Goal: Entertainment & Leisure: Consume media (video, audio)

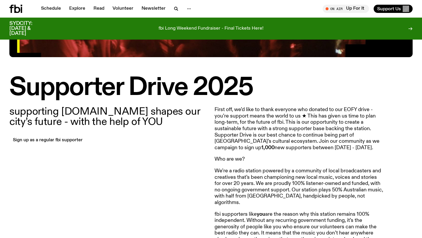
scroll to position [140, 0]
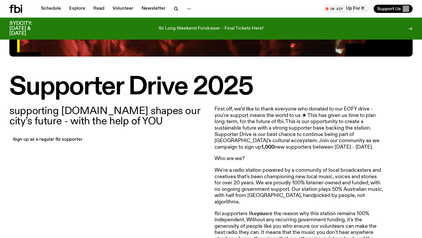
click at [19, 9] on icon at bounding box center [17, 9] width 6 height 8
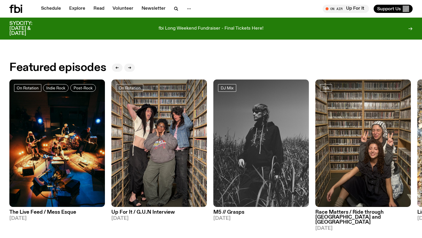
scroll to position [251, 0]
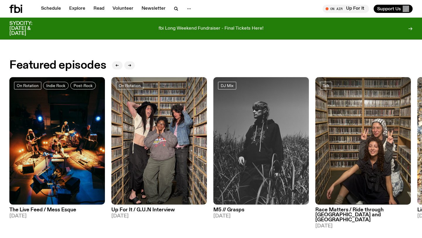
click at [161, 211] on h3 "Up For It / G.U.N Interview" at bounding box center [158, 209] width 95 height 5
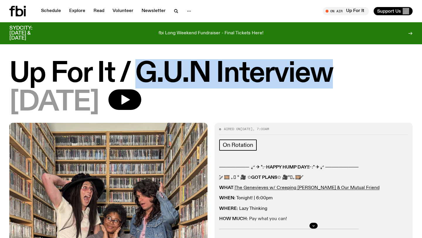
drag, startPoint x: 136, startPoint y: 72, endPoint x: 338, endPoint y: 77, distance: 202.5
click at [338, 77] on h1 "Up For It / G.U.N Interview" at bounding box center [210, 74] width 403 height 26
copy h1 "G.U.N Interview"
click at [19, 11] on icon at bounding box center [17, 11] width 16 height 11
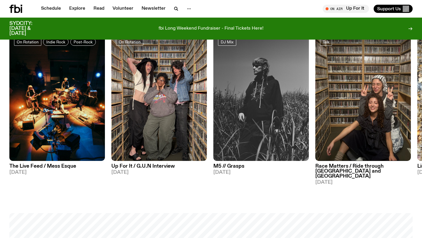
scroll to position [302, 0]
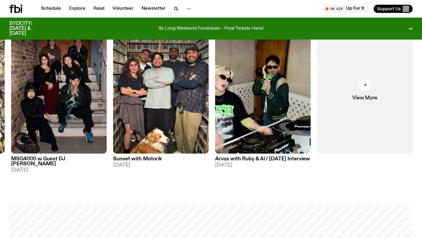
click at [249, 157] on h3 "Arvos with Ruby & Al / [DATE] Interview" at bounding box center [262, 158] width 95 height 5
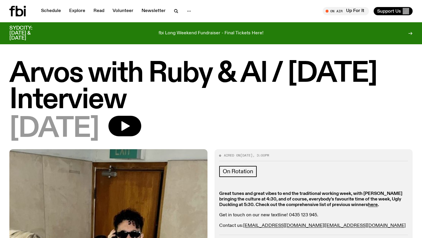
click at [20, 12] on icon at bounding box center [17, 11] width 16 height 11
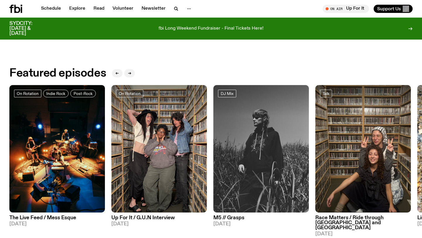
scroll to position [234, 0]
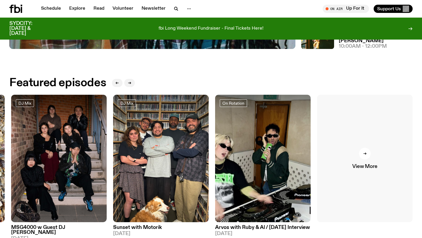
click at [333, 157] on link "View More" at bounding box center [364, 158] width 95 height 127
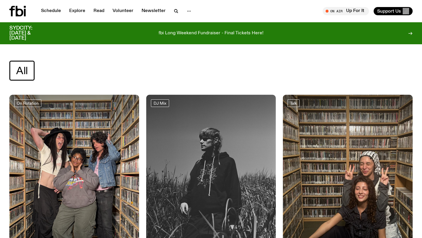
click at [17, 11] on icon at bounding box center [20, 11] width 8 height 11
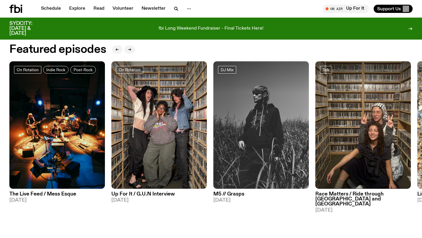
scroll to position [269, 0]
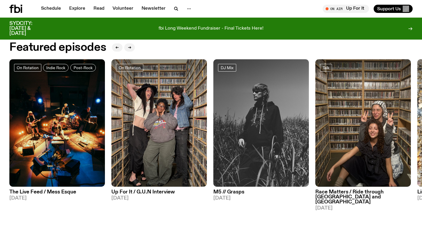
click at [66, 193] on h3 "The Live Feed / Mess Esque" at bounding box center [56, 192] width 95 height 5
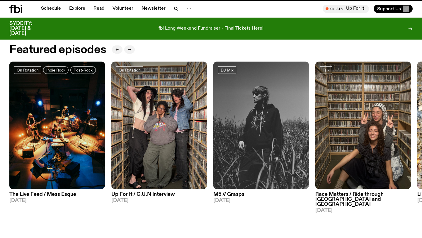
scroll to position [265, 0]
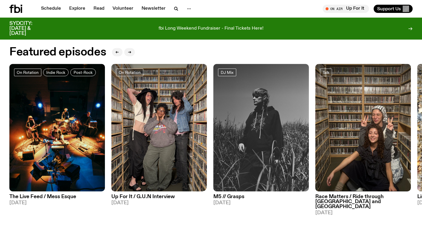
click at [224, 194] on h3 "M5 // Grasps" at bounding box center [260, 196] width 95 height 5
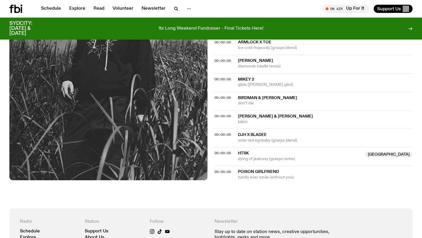
scroll to position [716, 0]
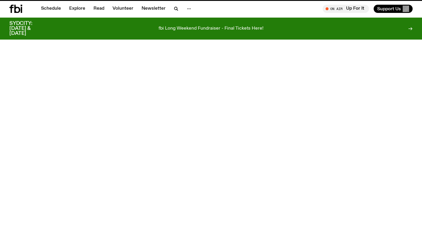
scroll to position [265, 0]
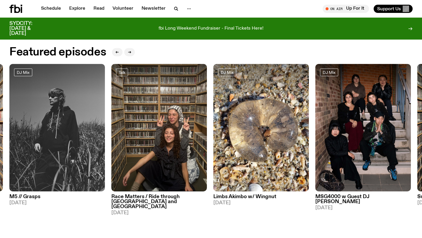
click at [279, 202] on span "[DATE]" at bounding box center [260, 202] width 95 height 5
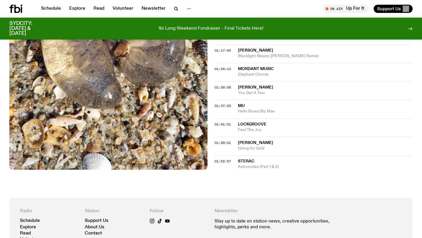
scroll to position [361, 0]
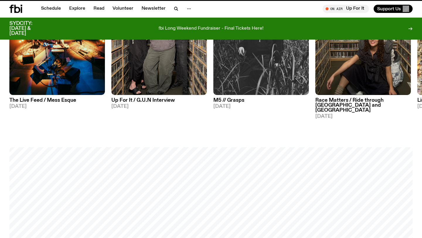
scroll to position [265, 0]
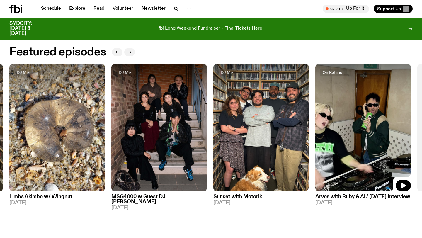
click at [357, 176] on img at bounding box center [362, 127] width 95 height 127
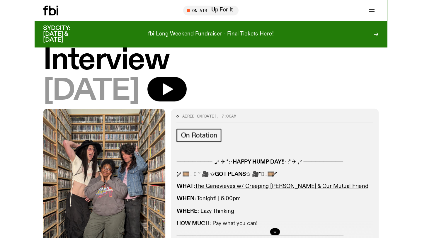
scroll to position [40, 0]
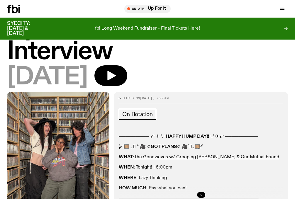
drag, startPoint x: 64, startPoint y: 157, endPoint x: 119, endPoint y: 4, distance: 162.8
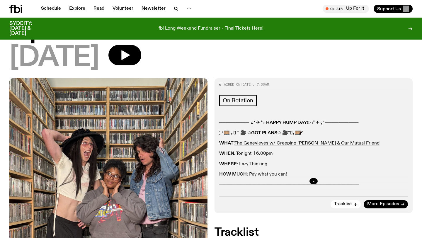
click at [15, 11] on icon at bounding box center [17, 9] width 6 height 8
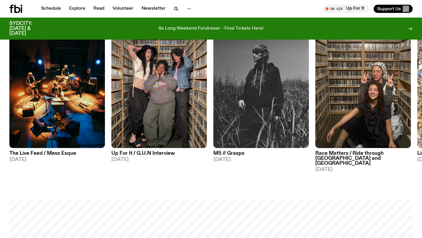
scroll to position [311, 0]
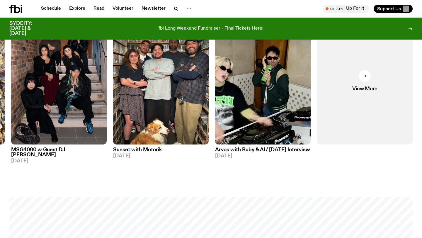
click at [260, 152] on h3 "Arvos with Ruby & Al / [DATE] Interview" at bounding box center [262, 149] width 95 height 5
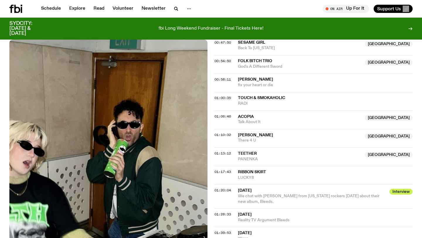
scroll to position [385, 0]
drag, startPoint x: 238, startPoint y: 192, endPoint x: 267, endPoint y: 204, distance: 31.5
click at [267, 204] on div "01:20:04 WEDNESDAY Interview We chat with Karly Hartzman from North Carolina ro…" at bounding box center [313, 196] width 198 height 24
copy div "WEDNESDAY Interview We chat with Karly Hartzman from North Carolina rockers Wed…"
click at [38, 28] on h3 "SYDCITY: [DATE] & [DATE]" at bounding box center [27, 28] width 37 height 15
